Goal: Entertainment & Leisure: Consume media (video, audio)

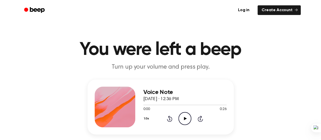
click at [185, 119] on icon "Play Audio" at bounding box center [184, 118] width 13 height 13
click at [185, 118] on icon at bounding box center [185, 118] width 3 height 3
click at [179, 120] on icon "Play Audio" at bounding box center [184, 118] width 13 height 13
click at [184, 119] on icon "Play Audio" at bounding box center [184, 118] width 13 height 13
click at [185, 119] on icon "Play Audio" at bounding box center [184, 118] width 13 height 13
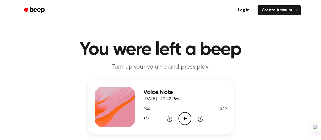
click at [186, 118] on icon "Play Audio" at bounding box center [184, 118] width 13 height 13
click at [185, 116] on icon "Play Audio" at bounding box center [184, 118] width 13 height 13
click at [183, 116] on icon "Play Audio" at bounding box center [184, 118] width 13 height 13
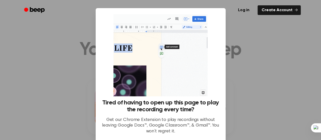
scroll to position [45, 0]
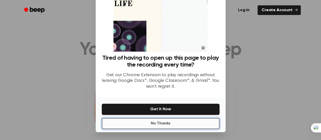
click at [166, 123] on button "No Thanks" at bounding box center [161, 123] width 118 height 11
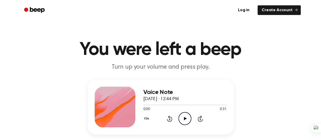
click at [184, 117] on icon at bounding box center [185, 118] width 3 height 3
click at [184, 113] on icon "Play Audio" at bounding box center [184, 118] width 13 height 13
click at [185, 118] on icon at bounding box center [185, 118] width 3 height 3
click at [184, 117] on icon "Play Audio" at bounding box center [184, 118] width 13 height 13
